Goal: Information Seeking & Learning: Learn about a topic

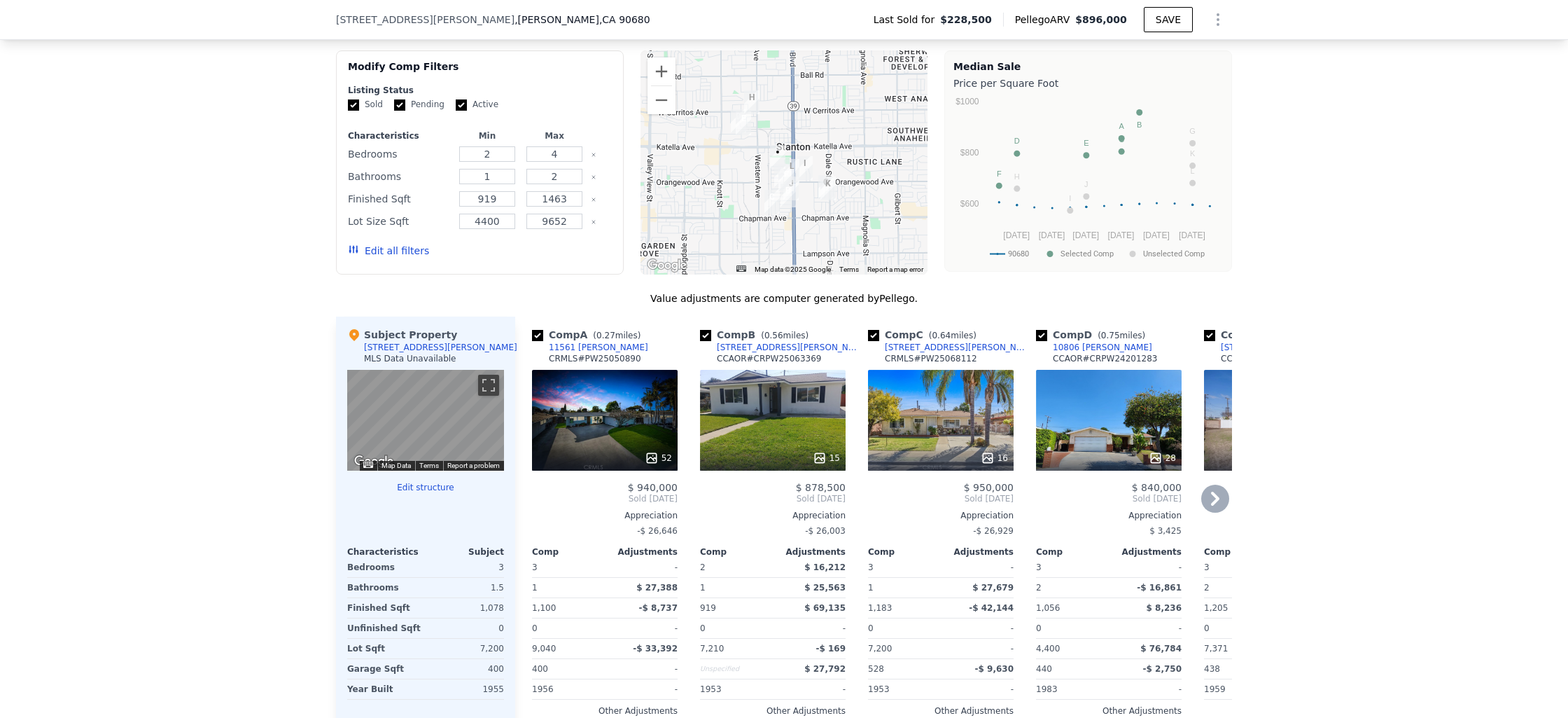
scroll to position [1126, 0]
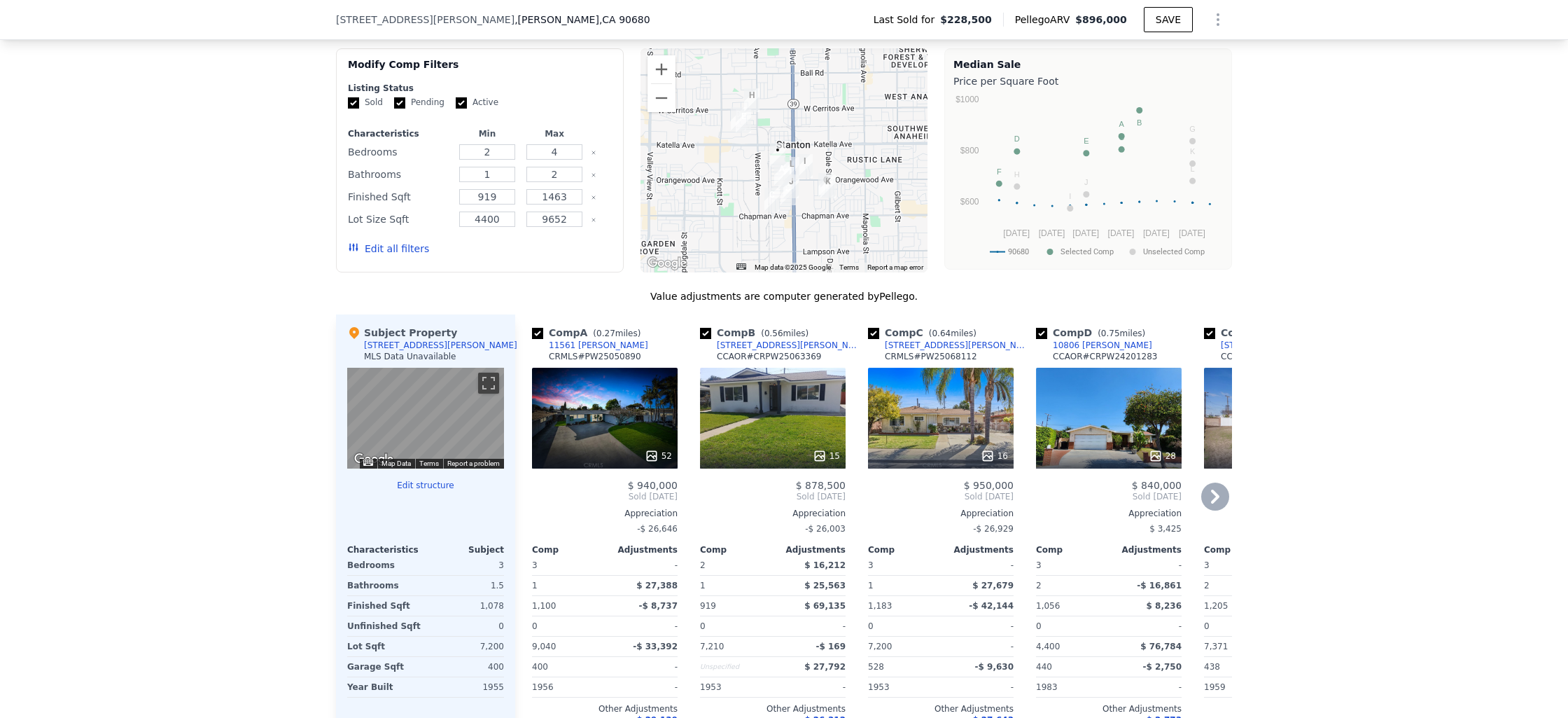
click at [631, 424] on div "52" at bounding box center [604, 418] width 146 height 101
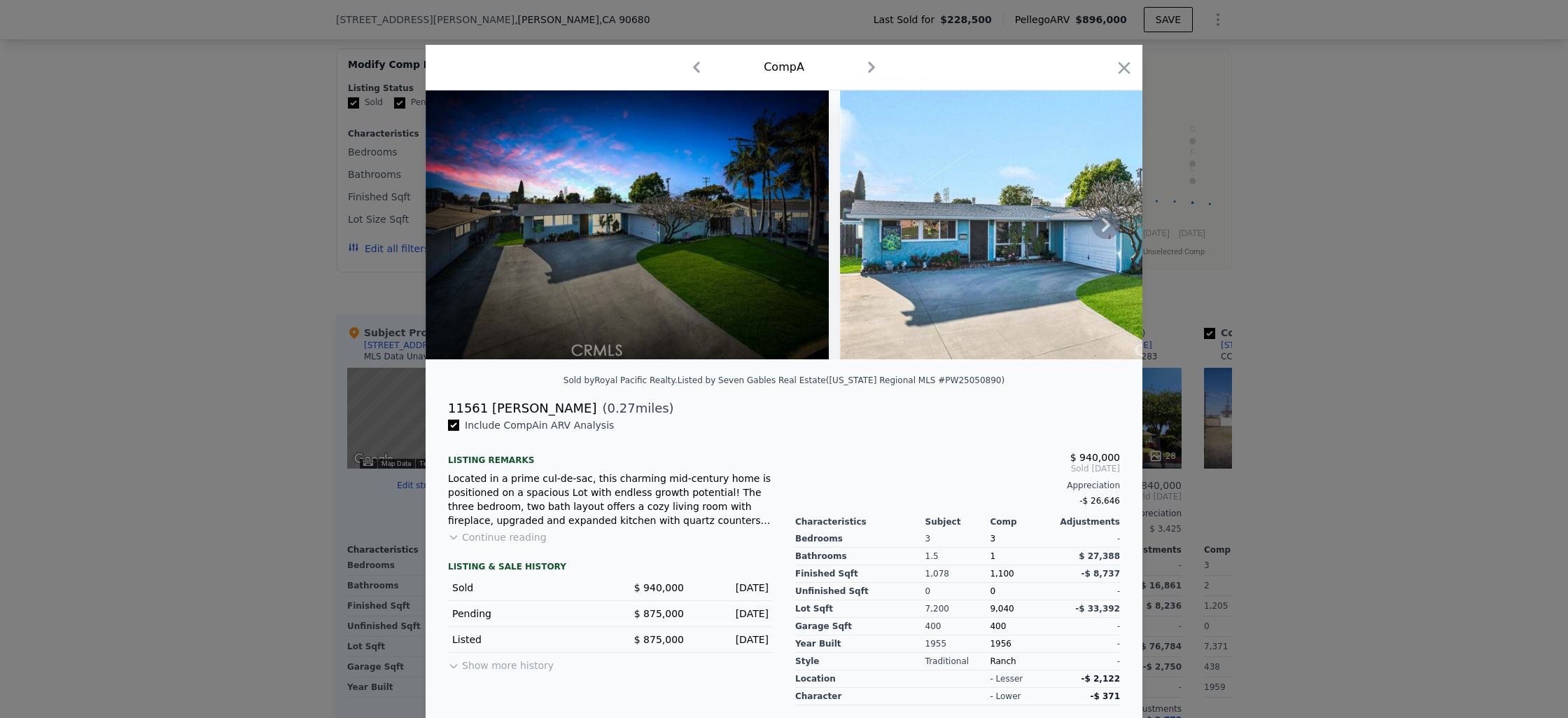
click at [1096, 223] on icon at bounding box center [1105, 224] width 28 height 28
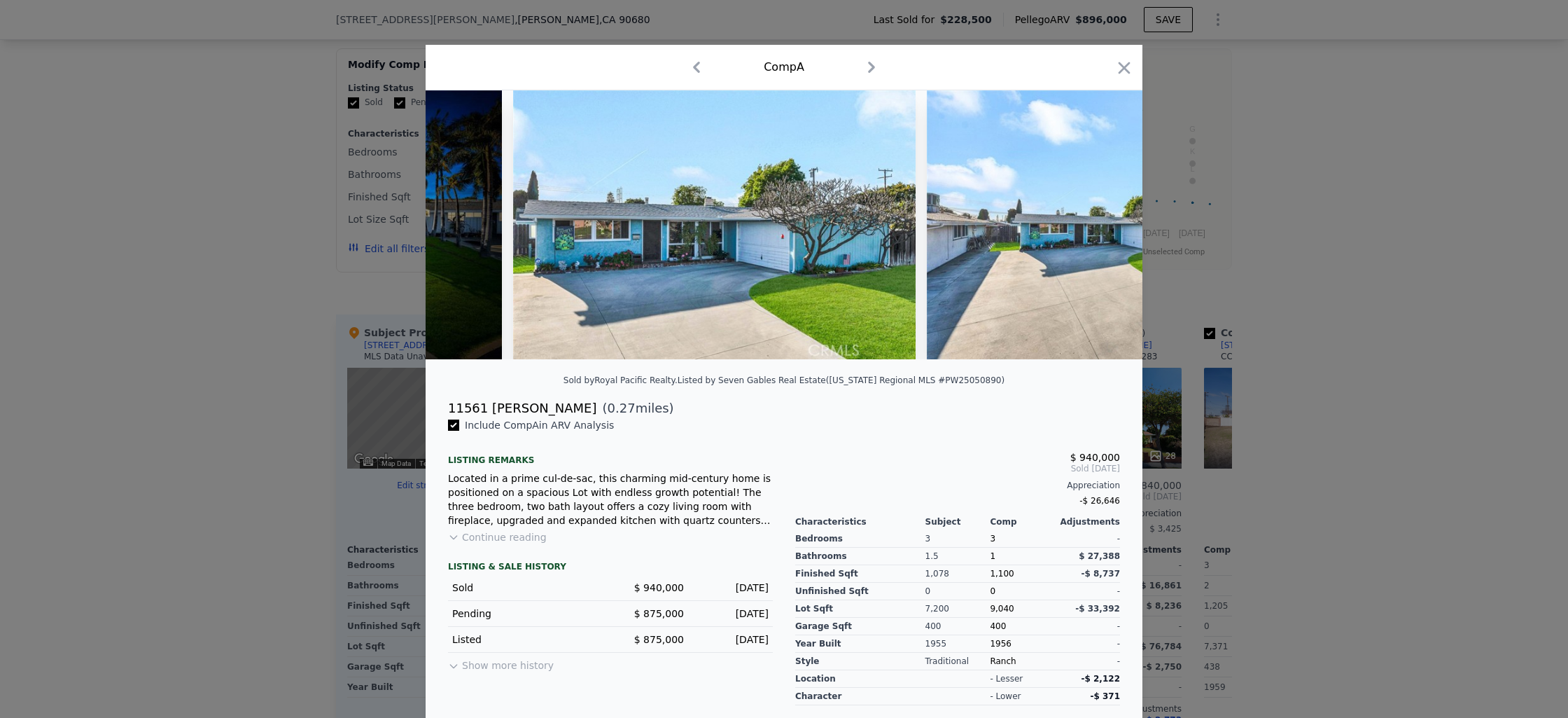
click at [1096, 223] on img at bounding box center [1129, 225] width 404 height 269
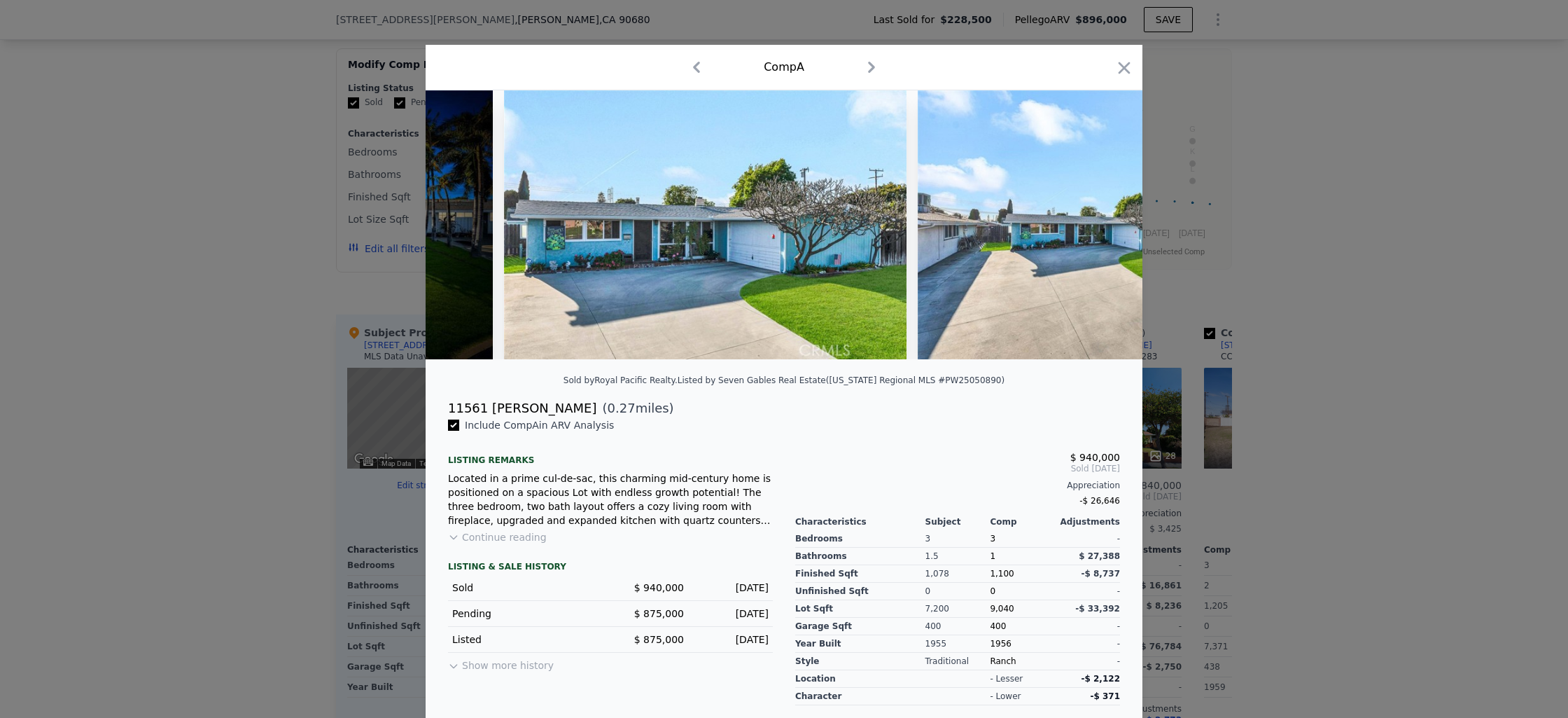
click at [1096, 223] on img at bounding box center [1119, 225] width 404 height 269
click at [1097, 227] on icon at bounding box center [1105, 224] width 28 height 28
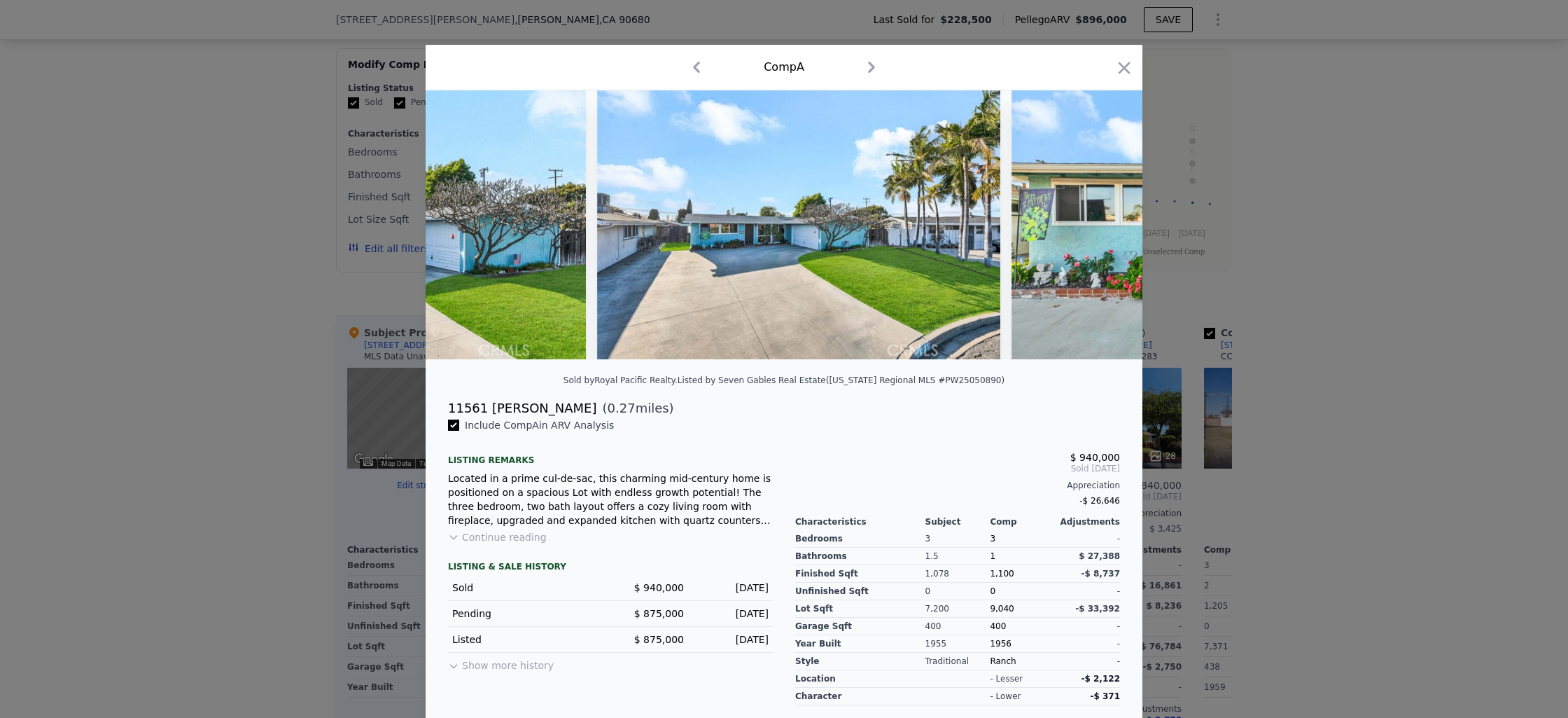
click at [1097, 227] on img at bounding box center [1213, 225] width 404 height 269
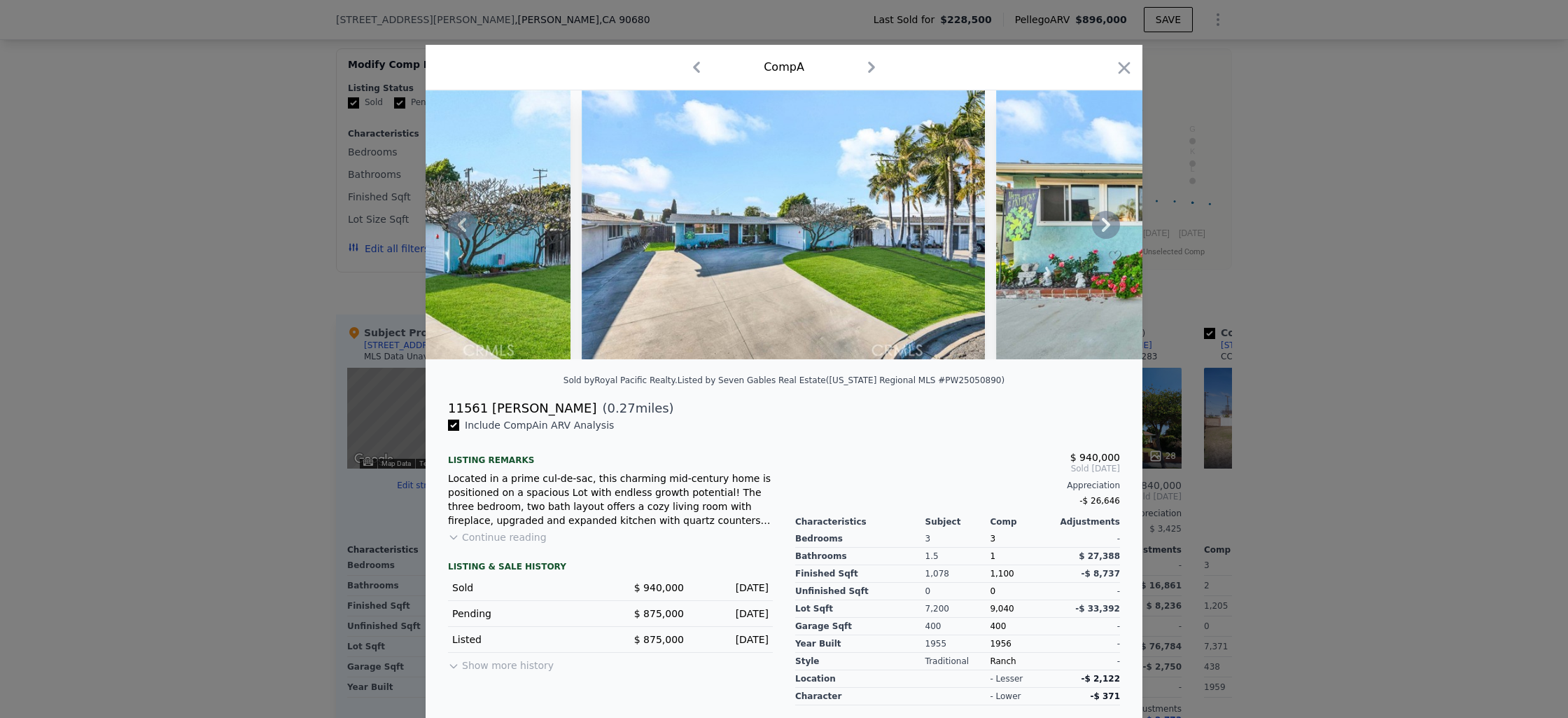
click at [1102, 232] on icon at bounding box center [1105, 225] width 8 height 14
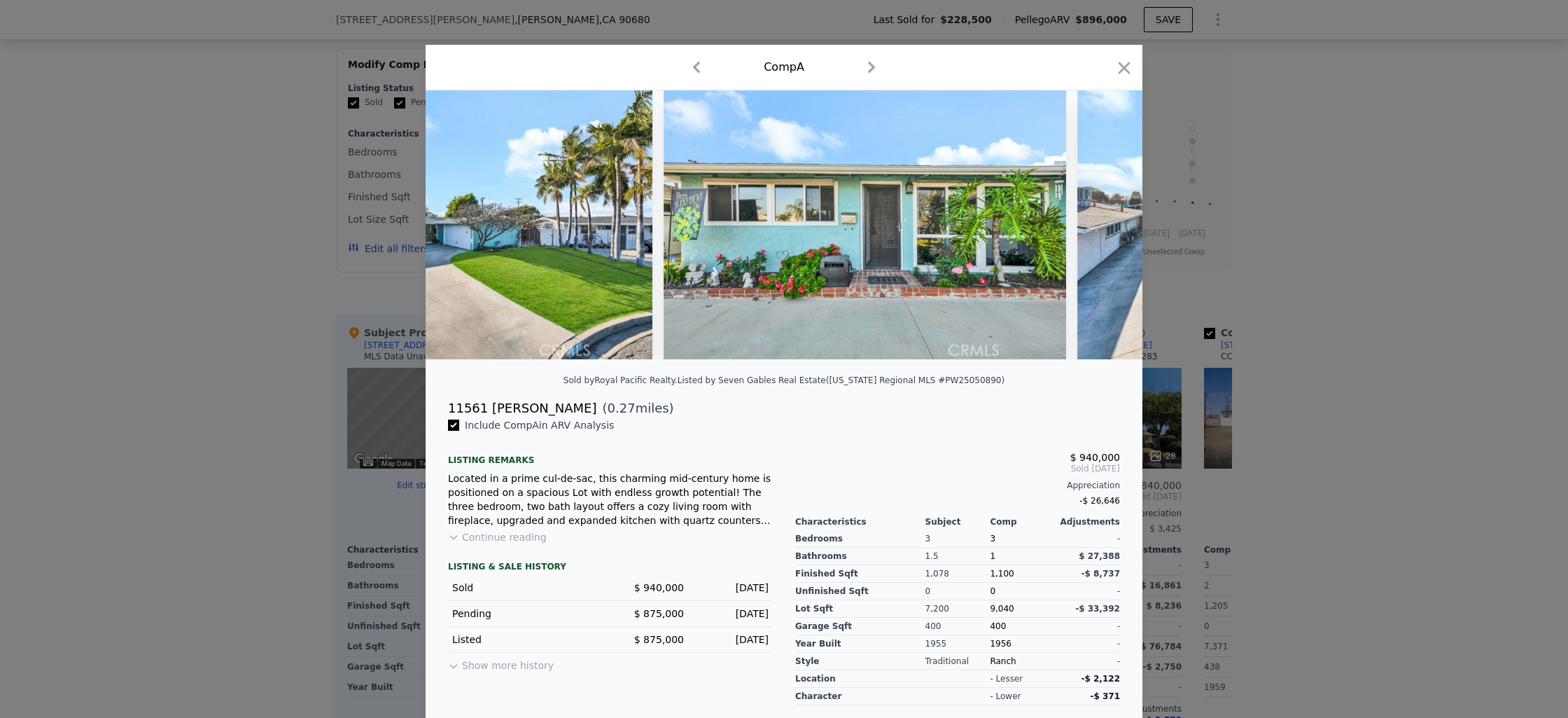
click at [1101, 232] on img at bounding box center [1279, 225] width 404 height 269
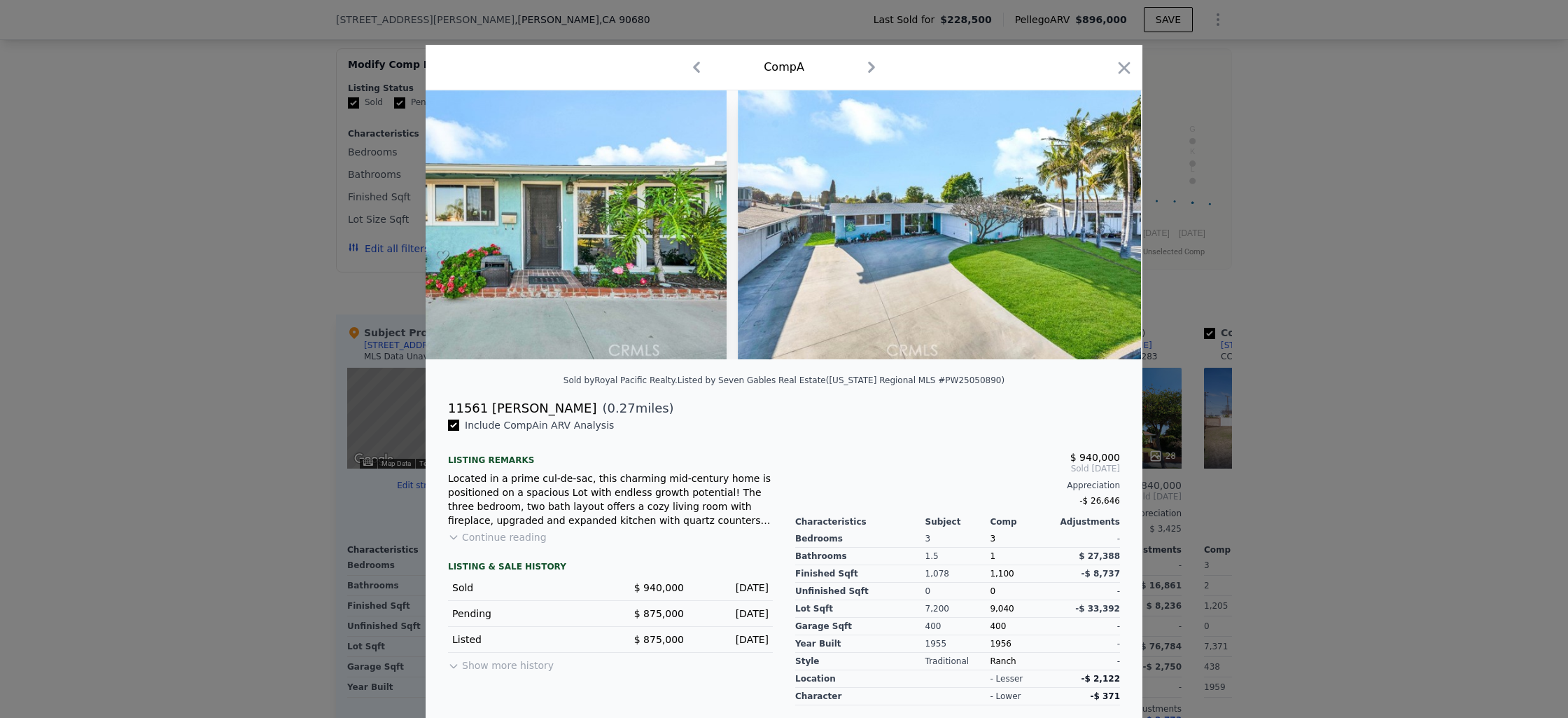
click at [1101, 232] on img at bounding box center [939, 225] width 404 height 269
click at [1102, 232] on icon at bounding box center [1105, 225] width 8 height 14
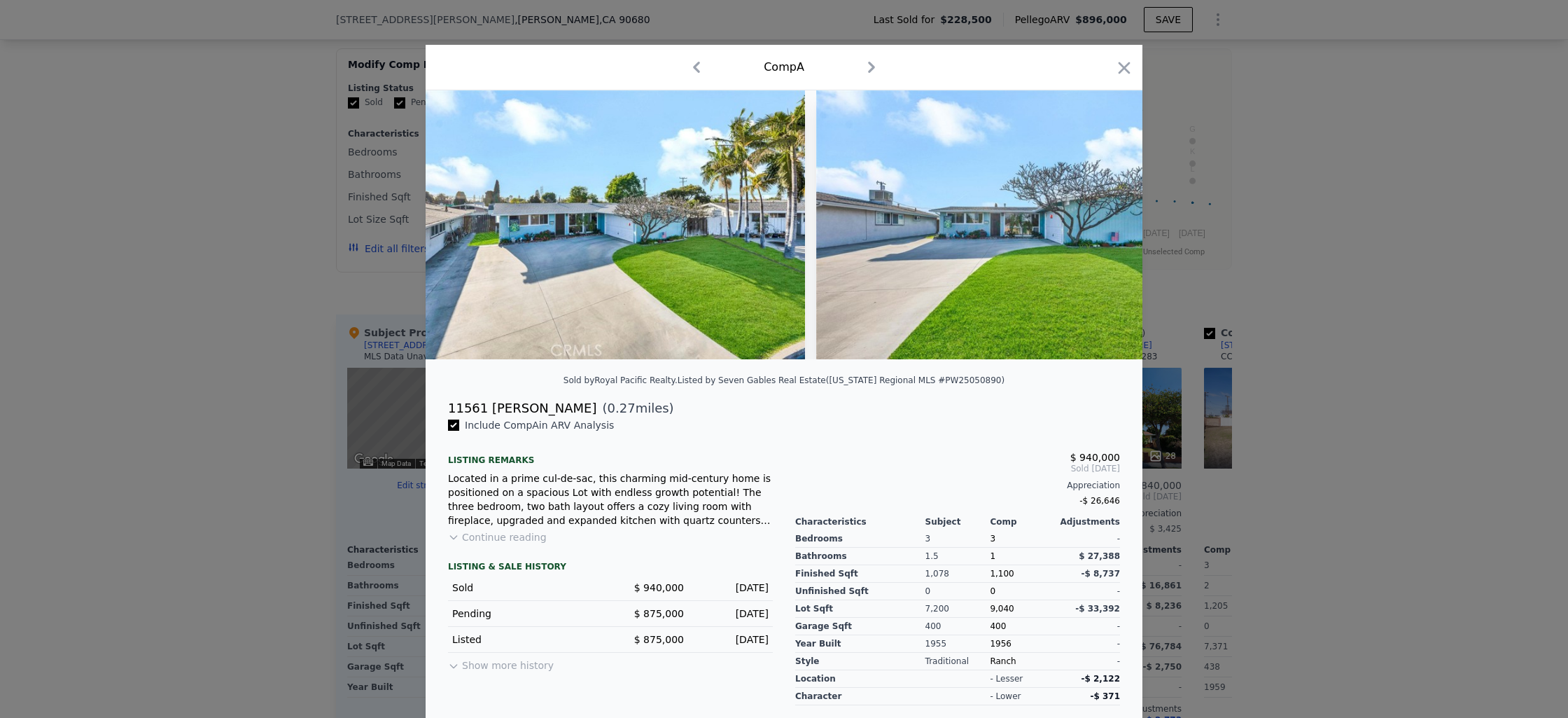
click at [1101, 232] on img at bounding box center [1018, 225] width 404 height 269
click at [1102, 232] on icon at bounding box center [1105, 225] width 8 height 14
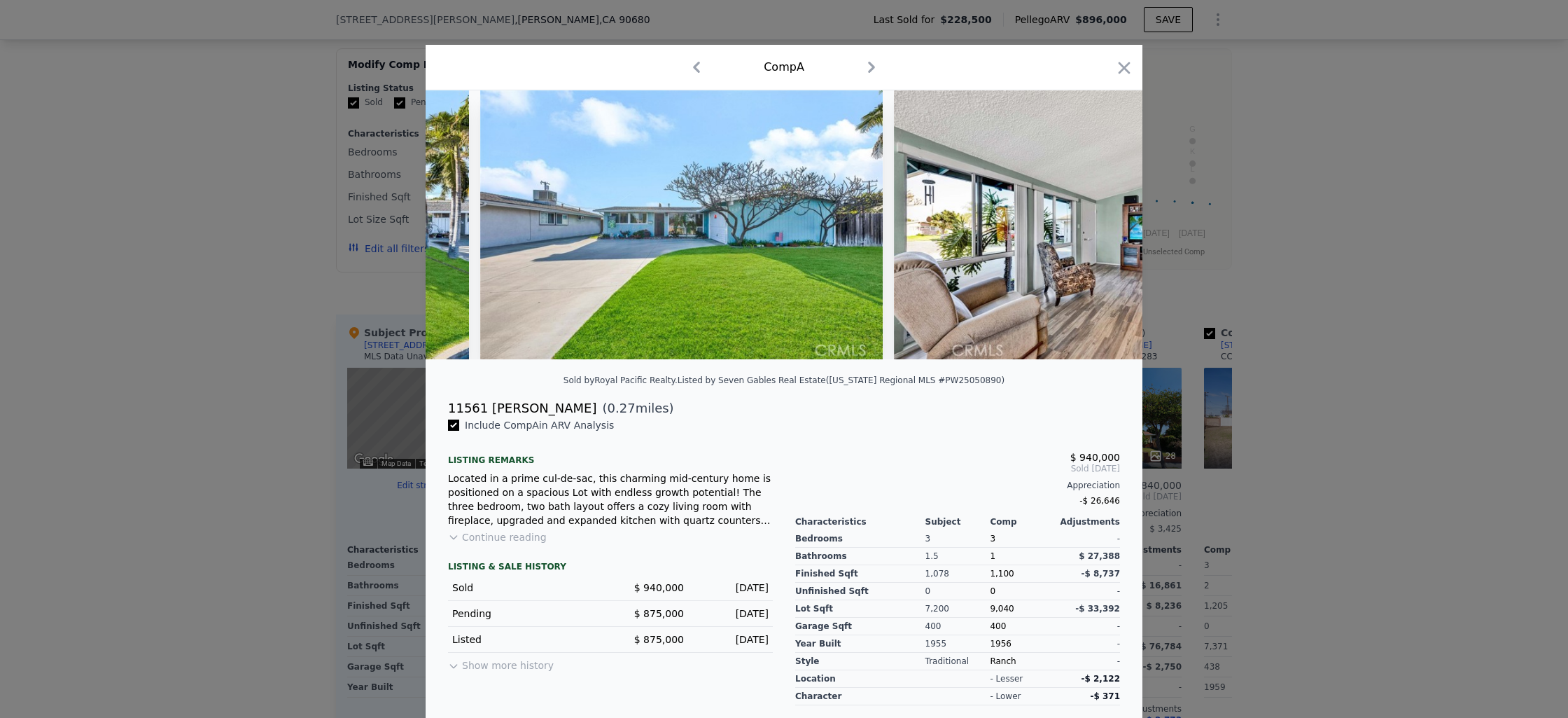
scroll to position [0, 4230]
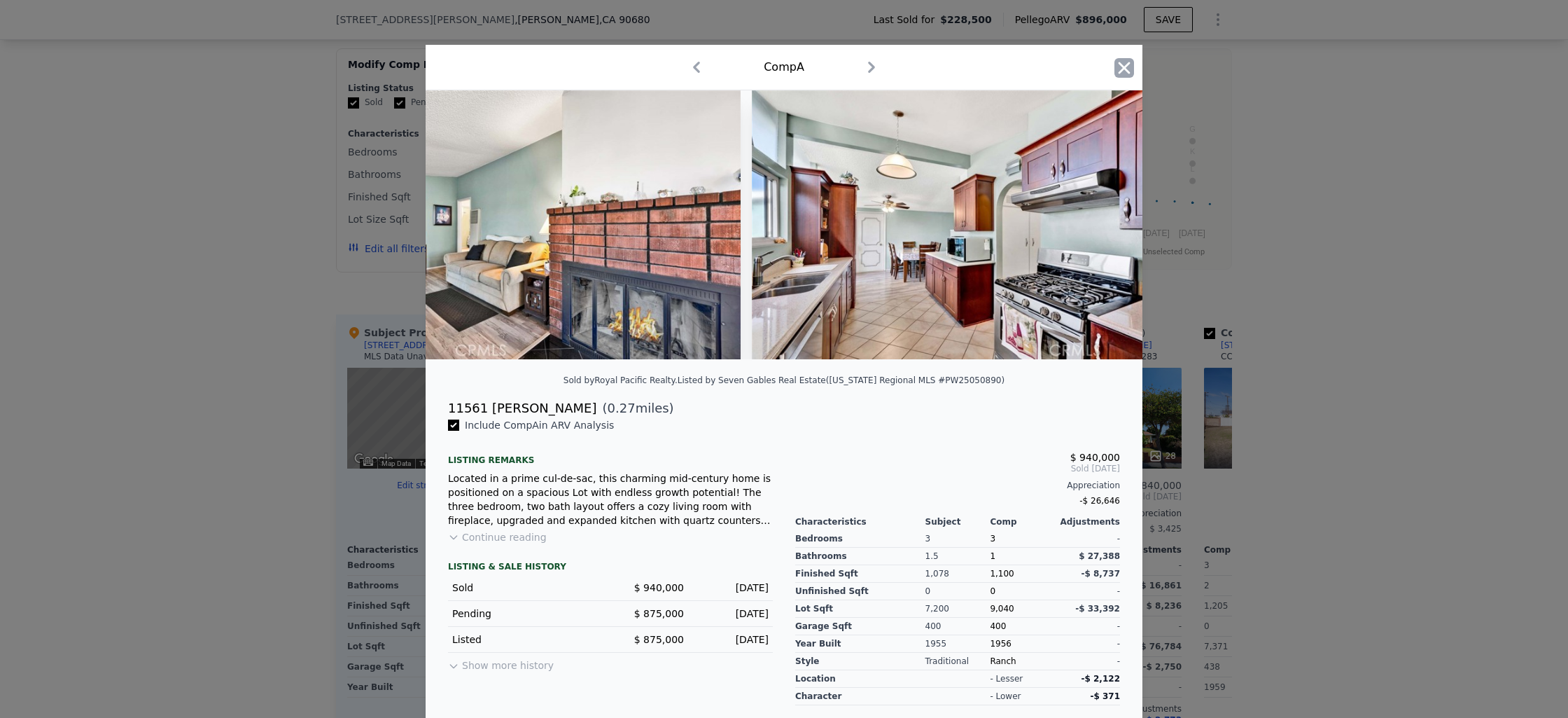
click at [1119, 64] on icon "button" at bounding box center [1124, 67] width 12 height 12
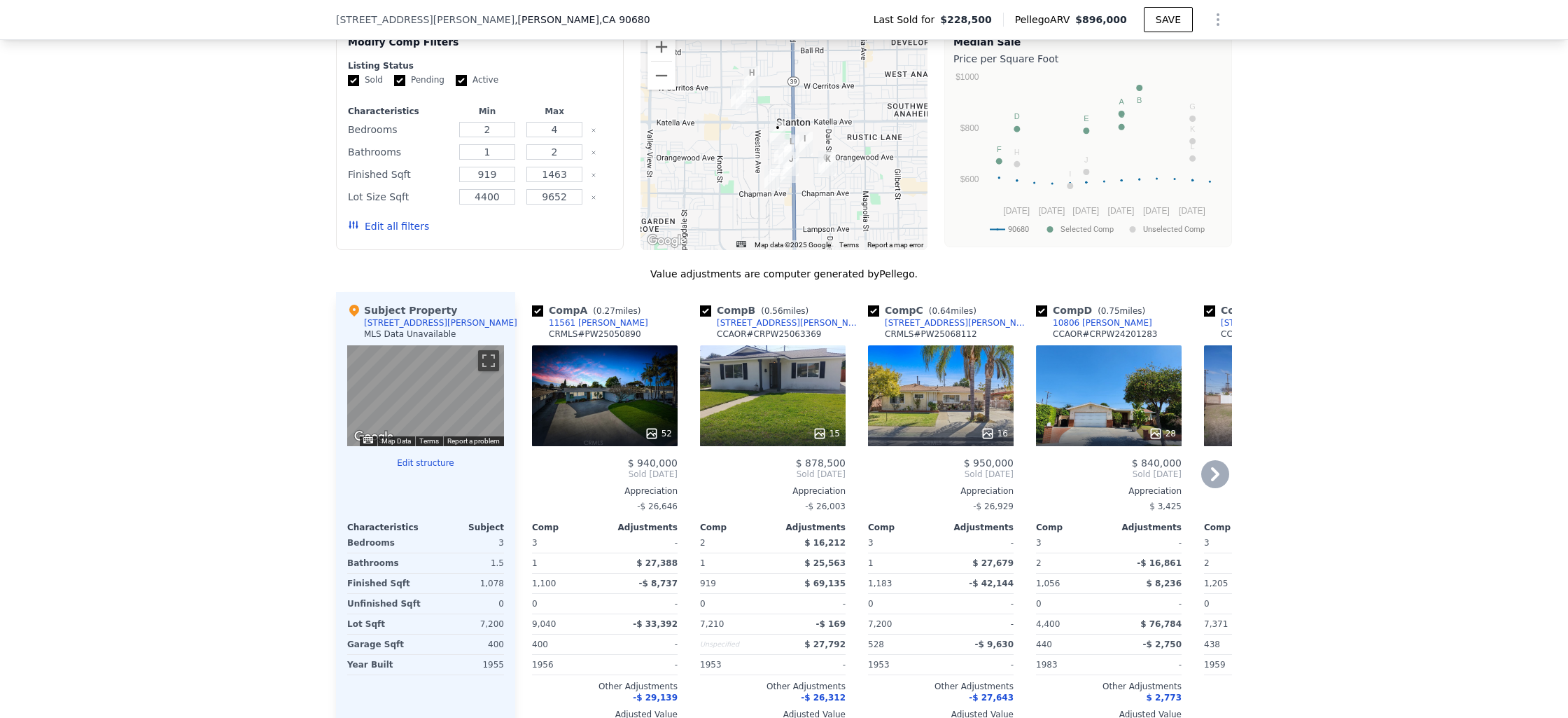
scroll to position [1155, 0]
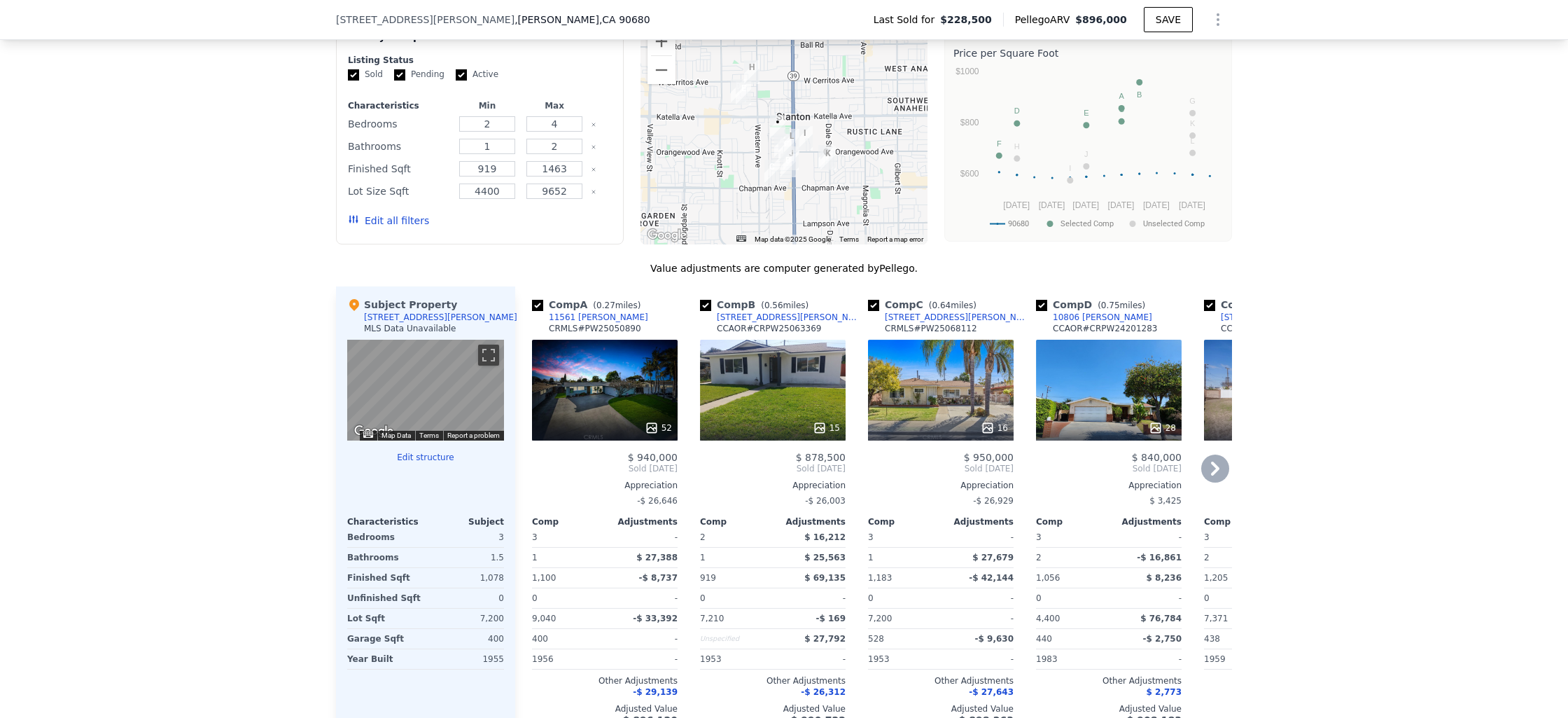
click at [772, 418] on div "15" at bounding box center [772, 389] width 146 height 101
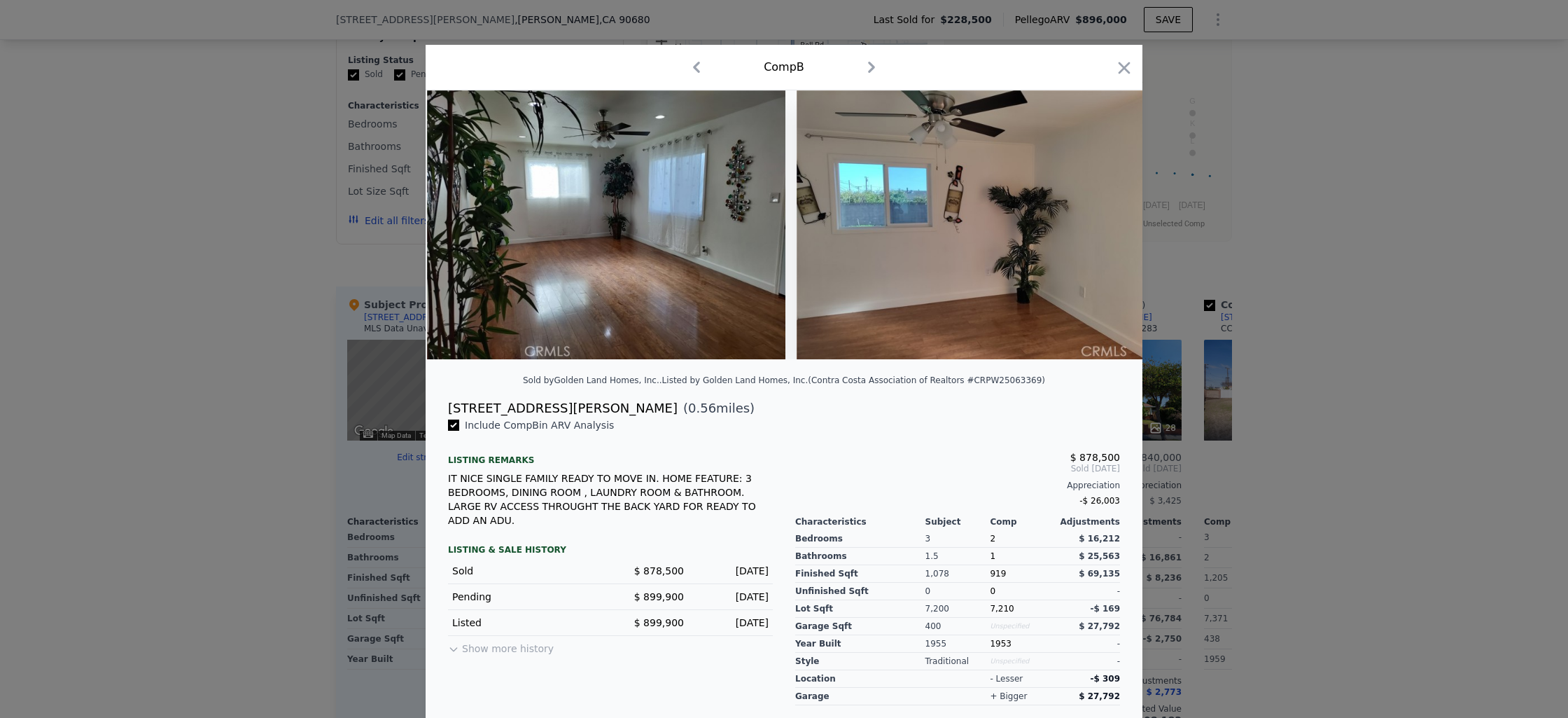
scroll to position [0, 1504]
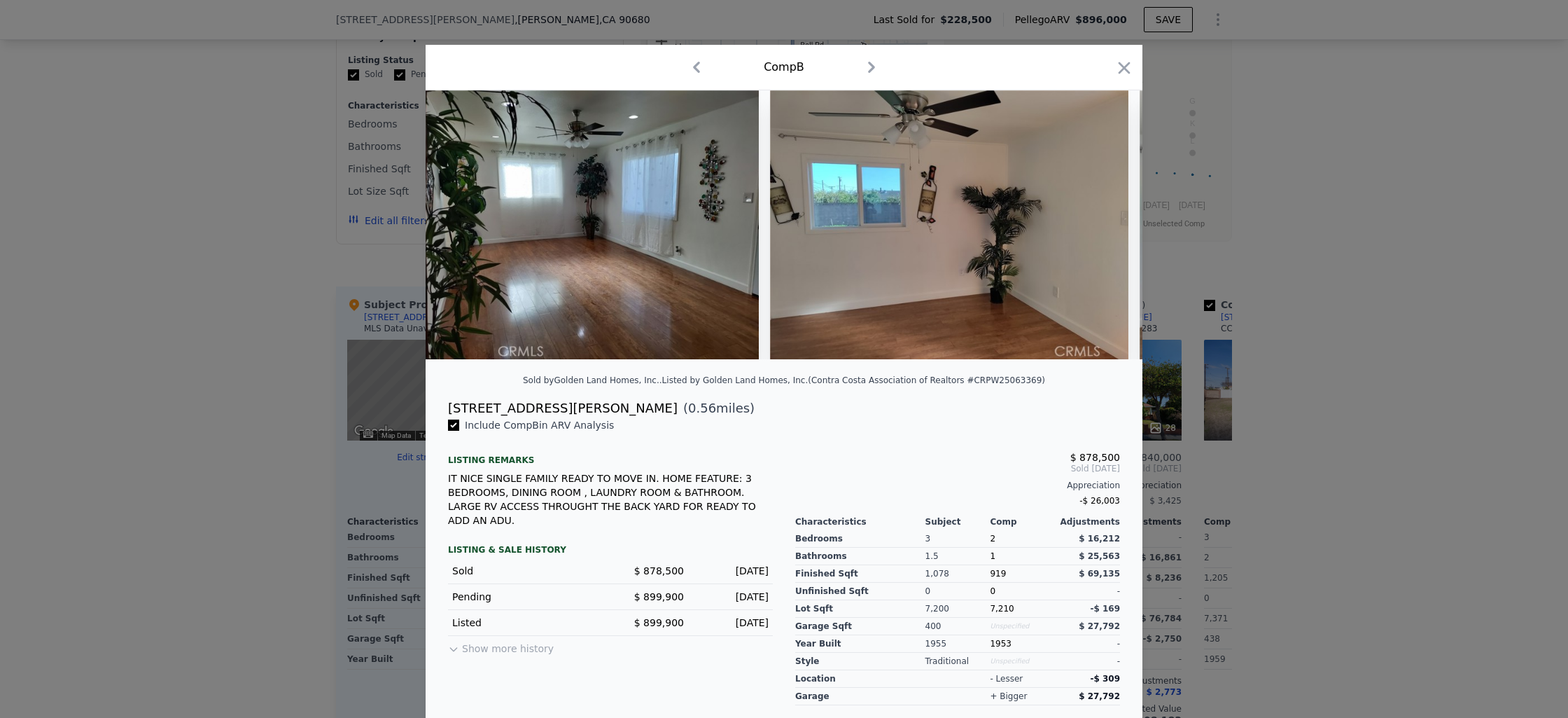
click at [1296, 324] on div at bounding box center [784, 359] width 1568 height 718
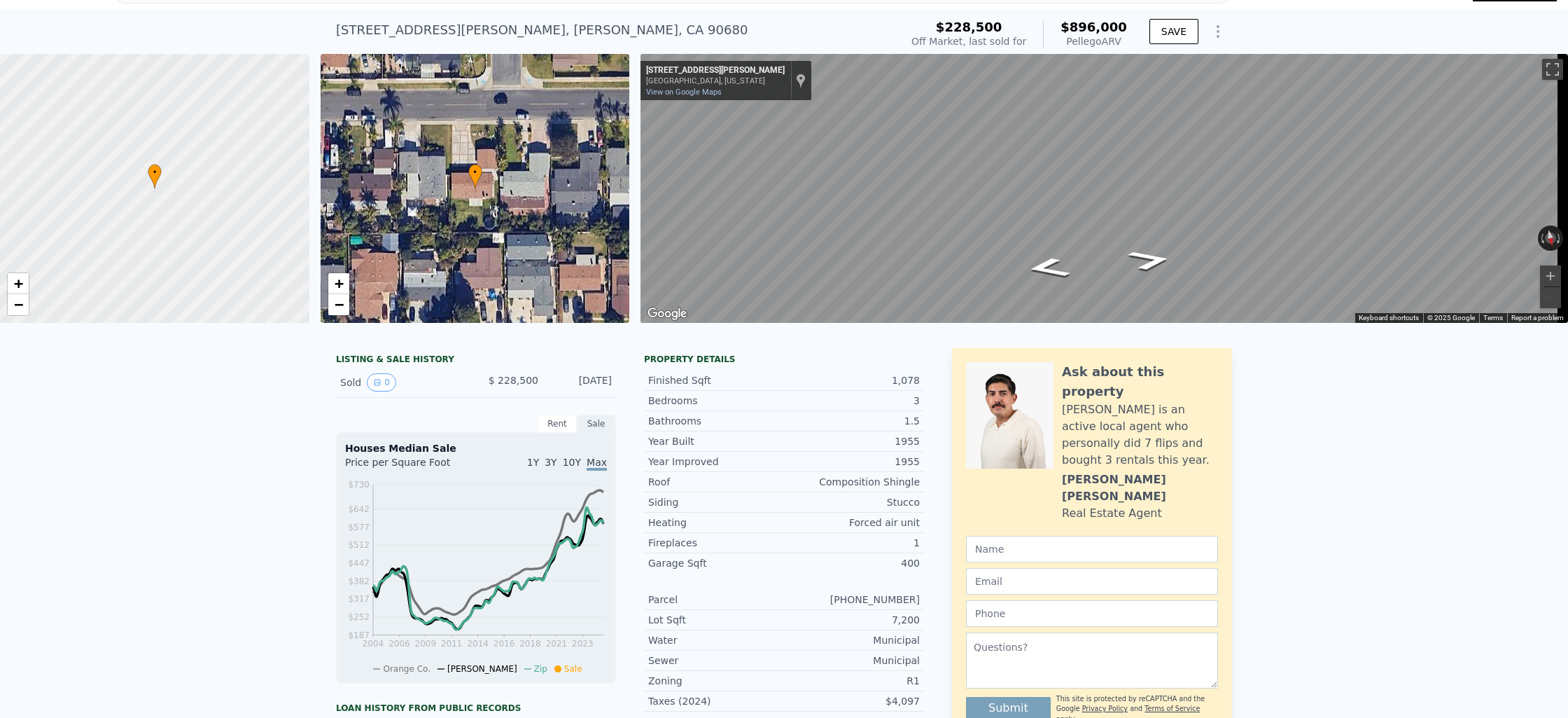
scroll to position [4, 0]
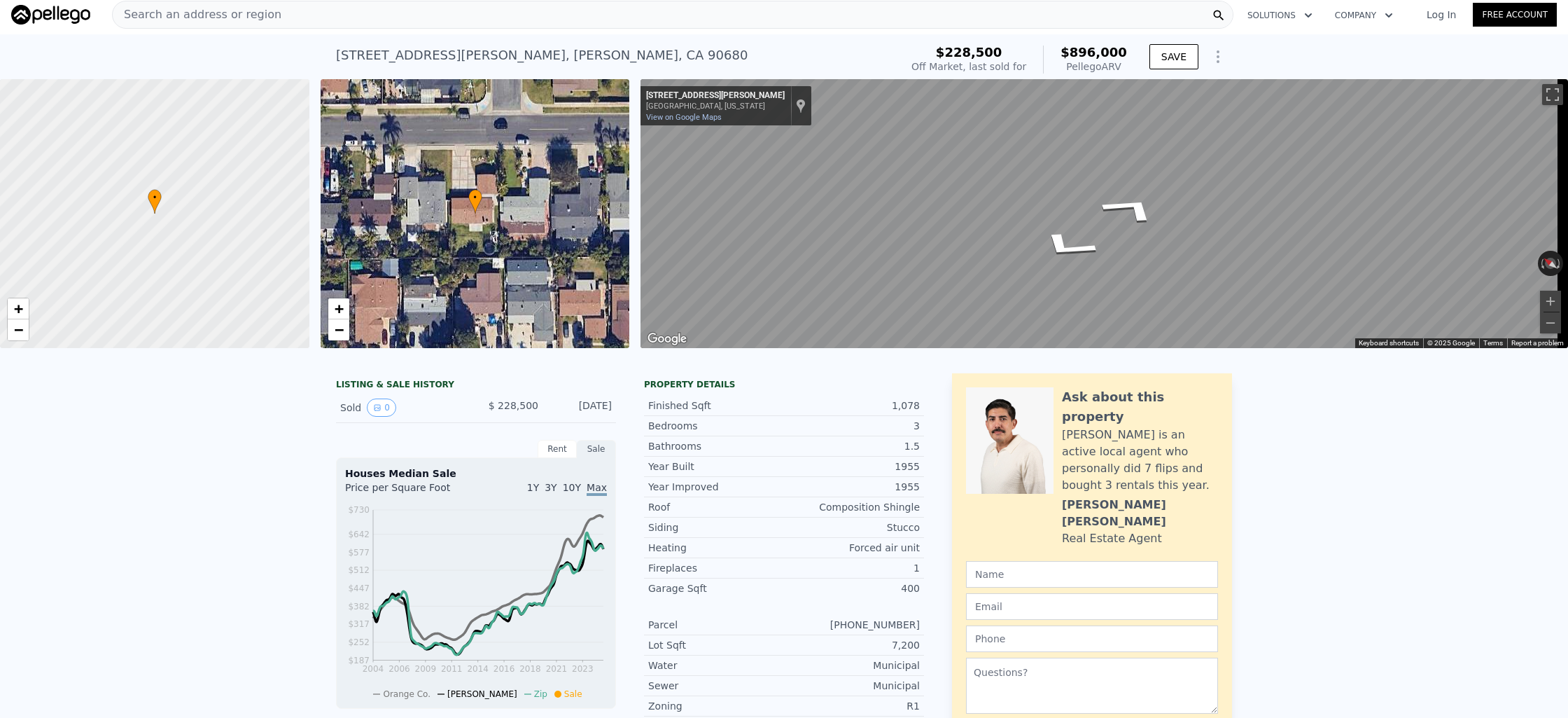
click at [615, 114] on div "• + − • + − ← Move left → Move right ↑ Move up ↓ Move down + Zoom in - Zoom out…" at bounding box center [784, 213] width 1568 height 269
drag, startPoint x: 1030, startPoint y: 417, endPoint x: 972, endPoint y: 415, distance: 58.0
click at [982, 419] on div at bounding box center [1010, 440] width 88 height 107
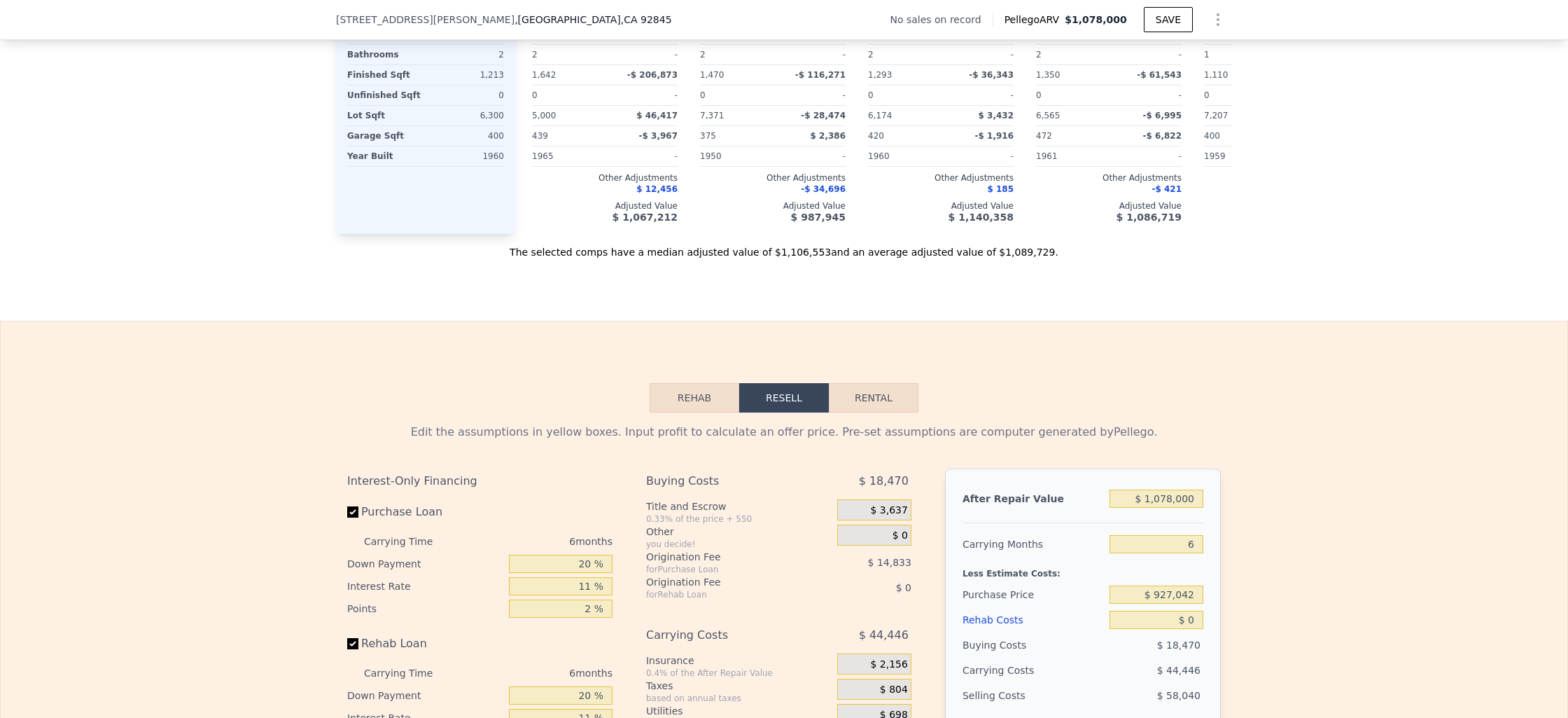
scroll to position [1759, 0]
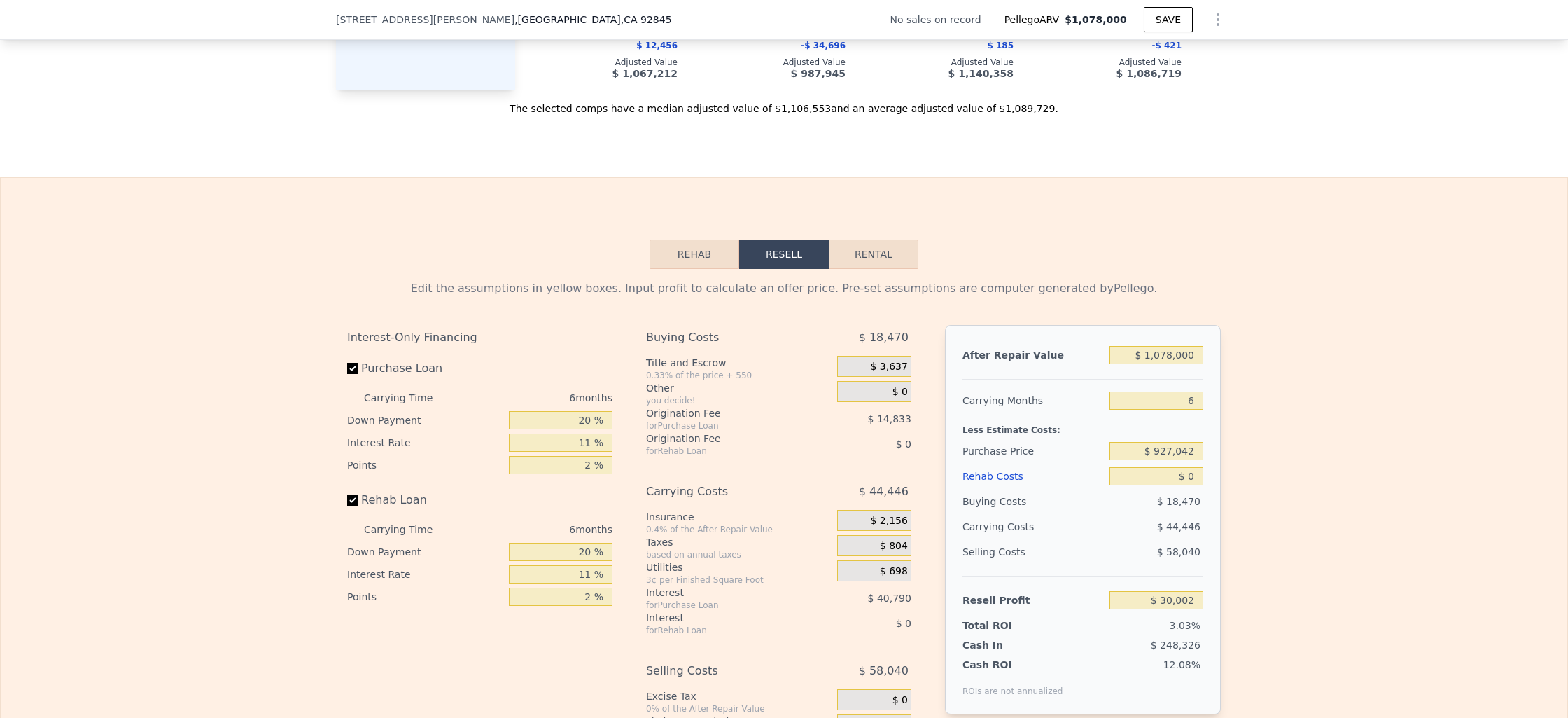
click at [669, 289] on div "Edit the assumptions in yellow boxes. Input profit to calculate an offer price.…" at bounding box center [783, 529] width 896 height 521
click at [710, 269] on button "Rehab" at bounding box center [695, 253] width 89 height 30
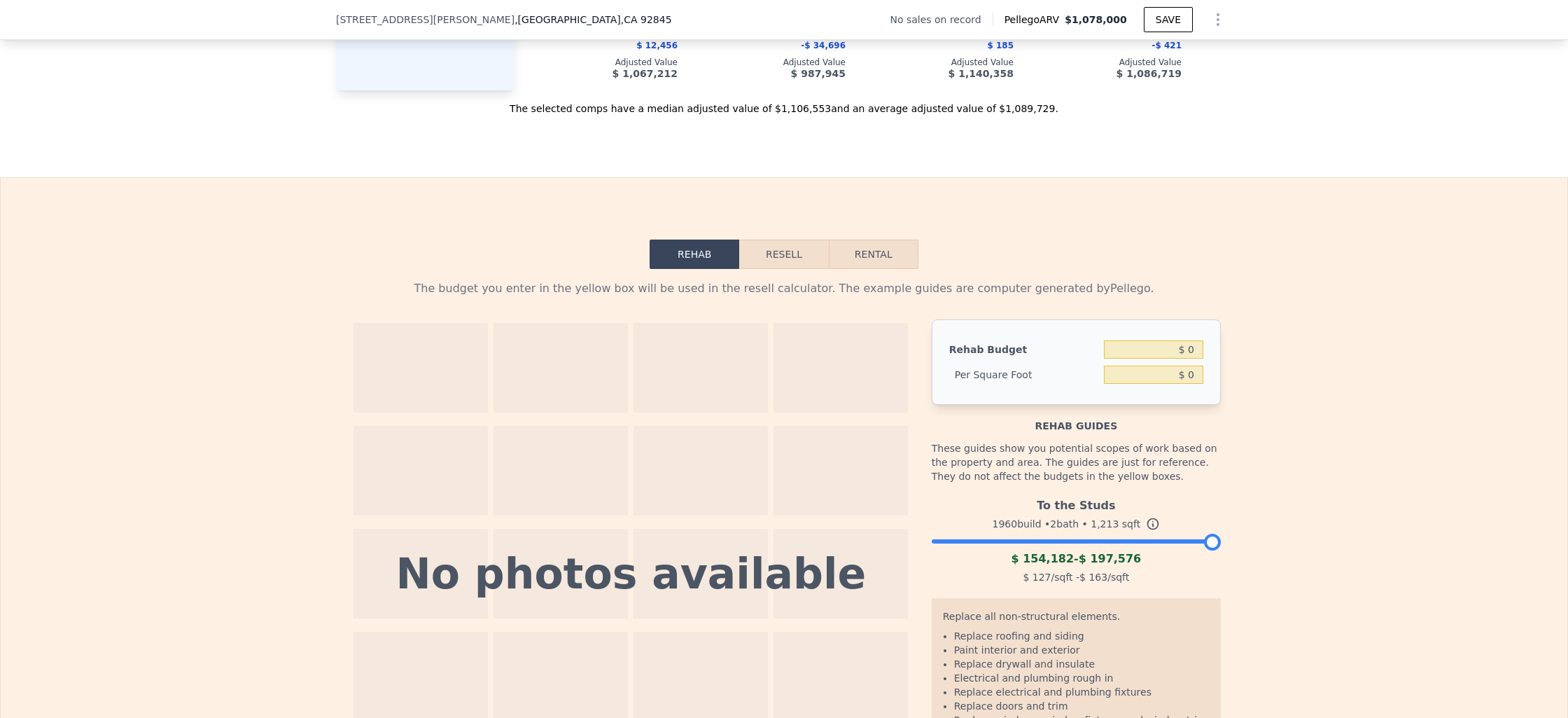
click at [754, 269] on button "Resell" at bounding box center [783, 253] width 89 height 30
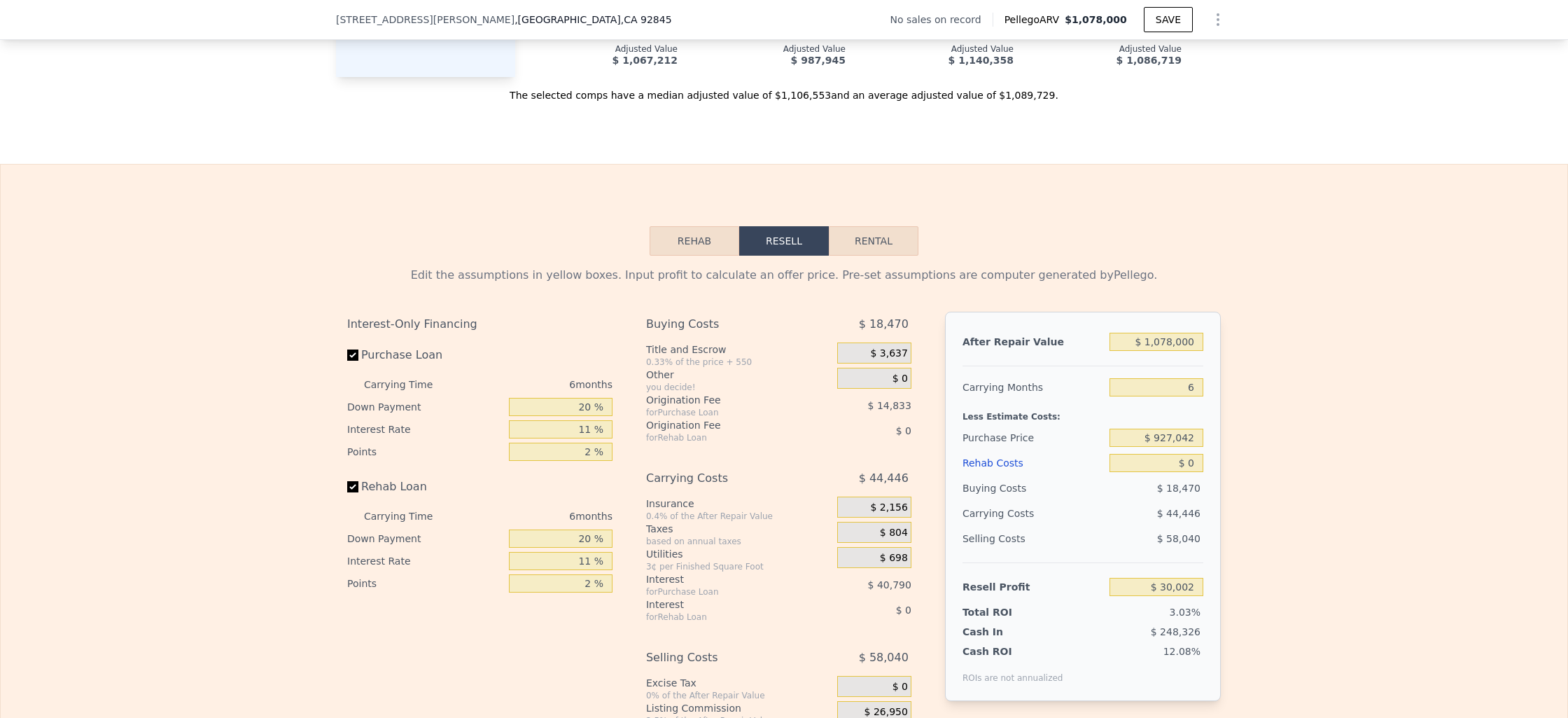
scroll to position [1919, 0]
